Goal: Information Seeking & Learning: Learn about a topic

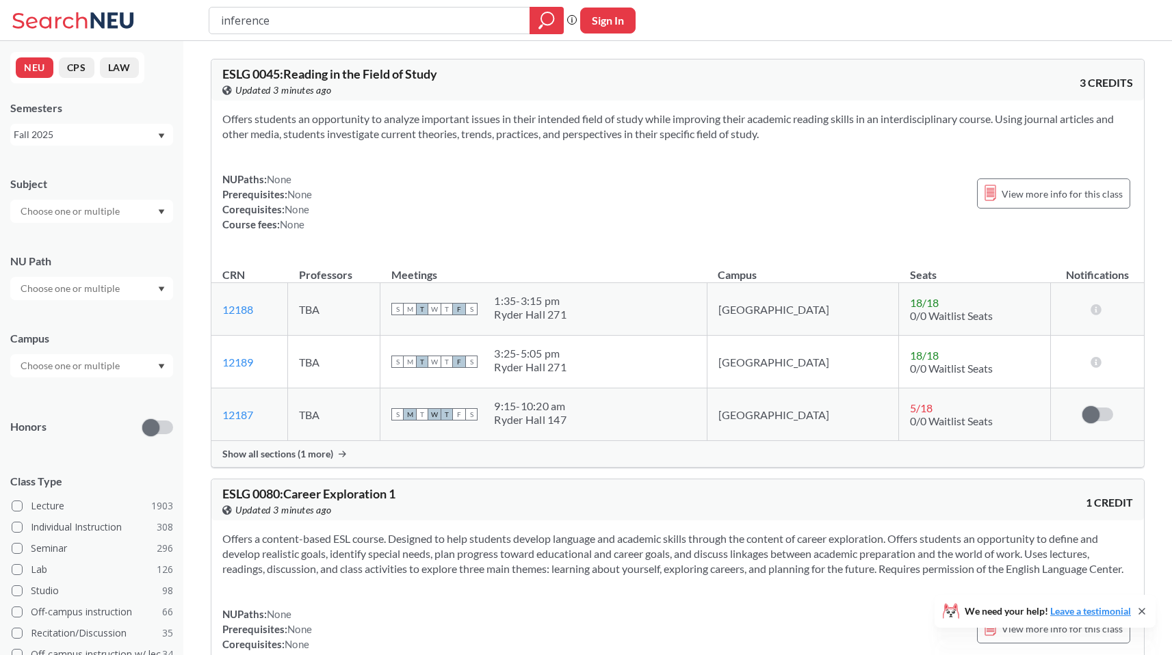
click at [354, 28] on input "inference" at bounding box center [370, 20] width 300 height 23
type input "phsc2320"
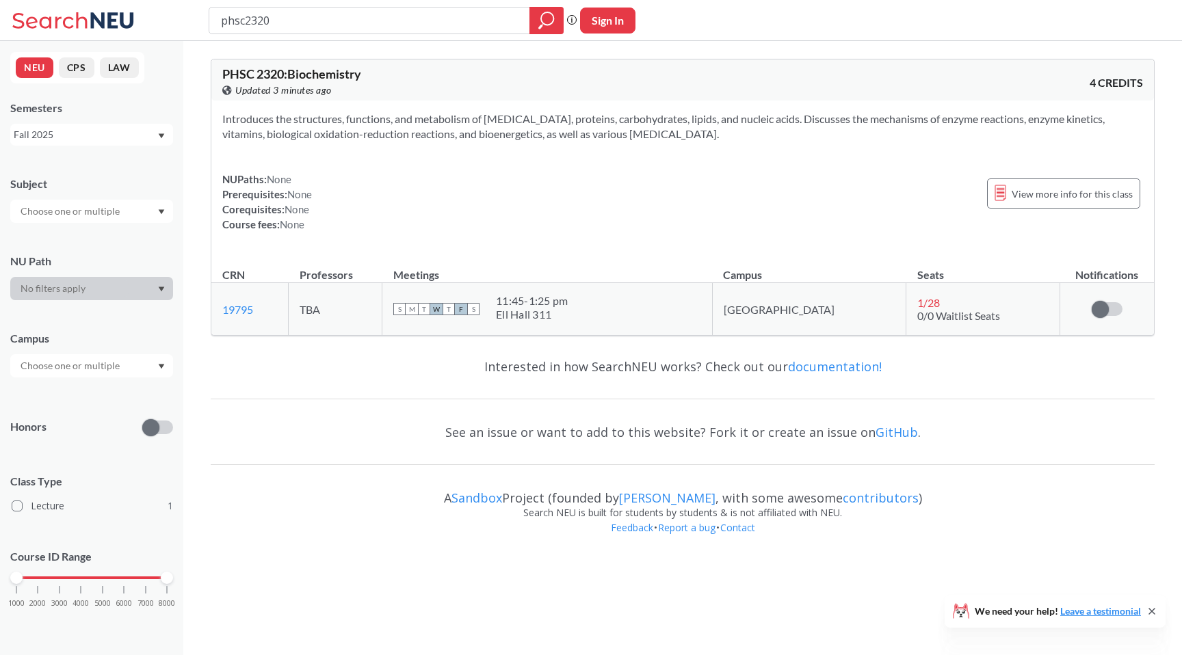
click at [74, 137] on div "Fall 2025" at bounding box center [85, 134] width 143 height 15
click at [1032, 187] on span "View more info for this class" at bounding box center [1072, 193] width 121 height 17
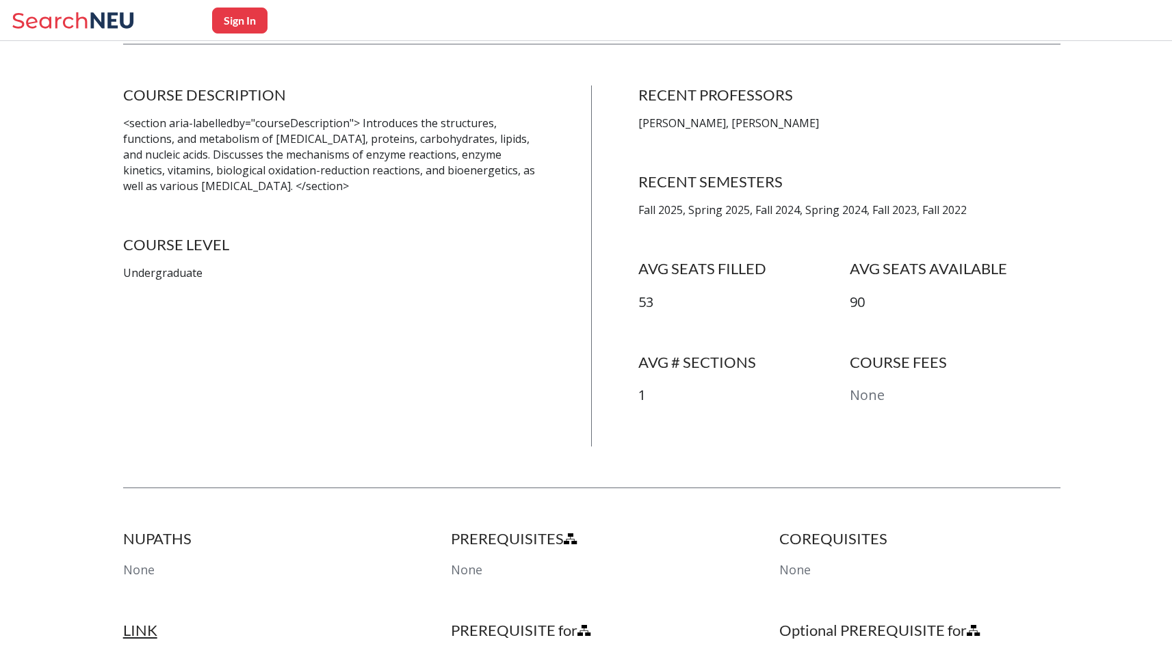
scroll to position [257, 0]
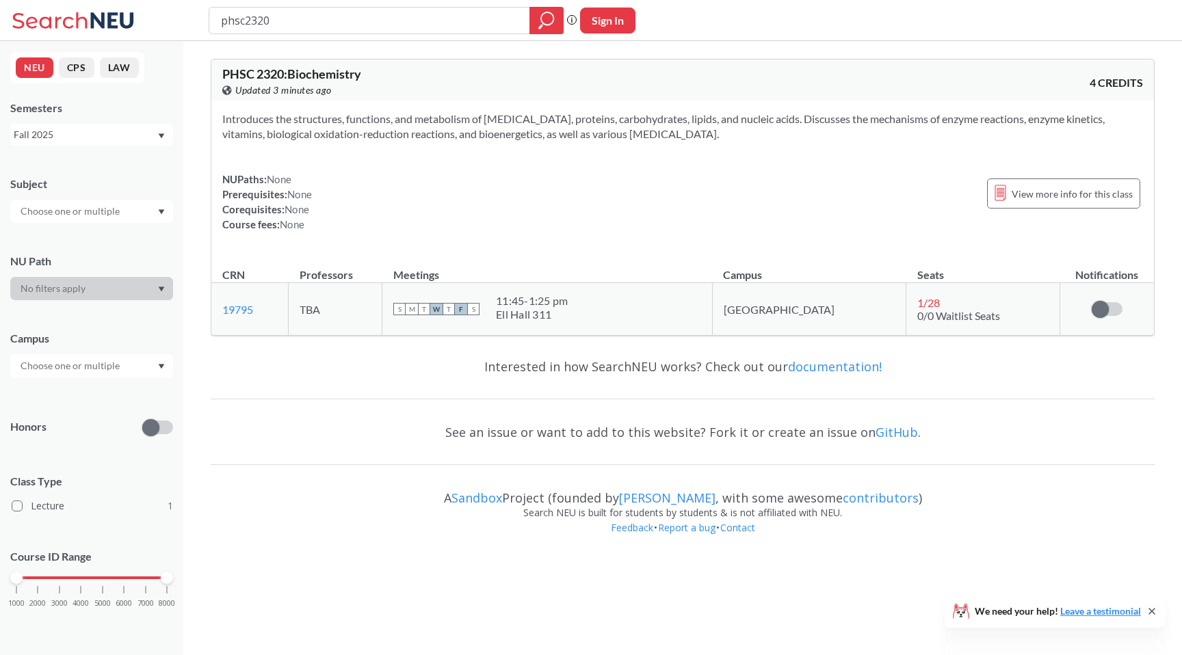
click at [233, 25] on input "phsc2320" at bounding box center [370, 20] width 300 height 23
type input "biochem"
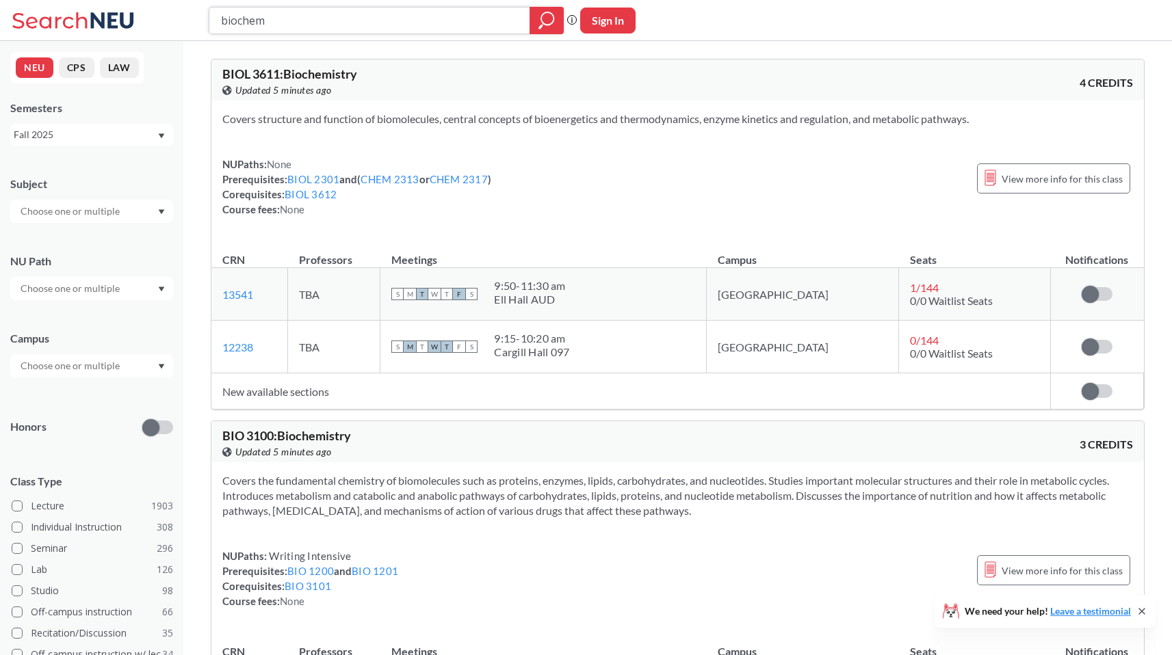
drag, startPoint x: 239, startPoint y: 17, endPoint x: 373, endPoint y: 18, distance: 134.7
click at [373, 17] on input "biochem" at bounding box center [370, 20] width 300 height 23
type input "biol5591"
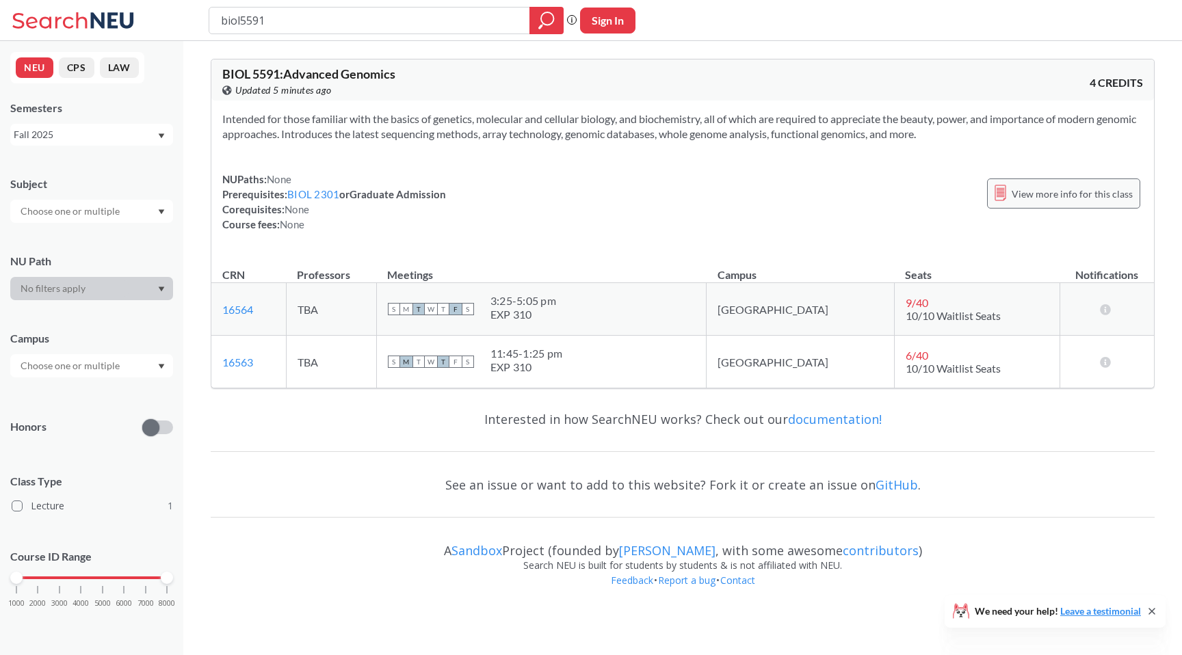
click at [1029, 202] on span "View more info for this class" at bounding box center [1072, 193] width 121 height 17
